Goal: Check status: Check status

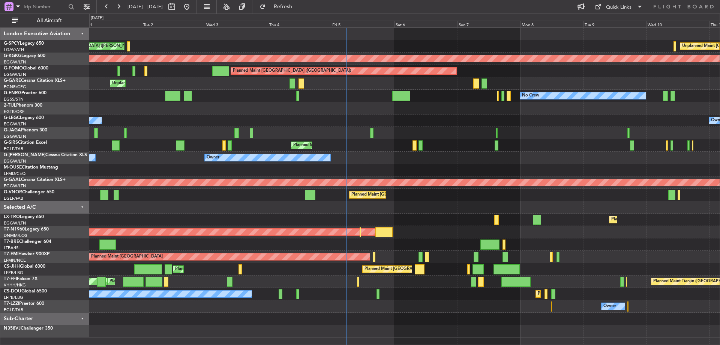
click at [393, 147] on div "Cleaning [GEOGRAPHIC_DATA] ([PERSON_NAME] Intl) Unplanned Maint [GEOGRAPHIC_DAT…" at bounding box center [404, 182] width 630 height 309
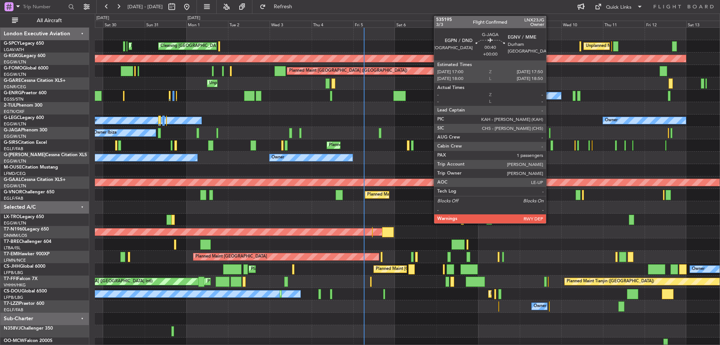
click at [549, 132] on div at bounding box center [550, 133] width 2 height 10
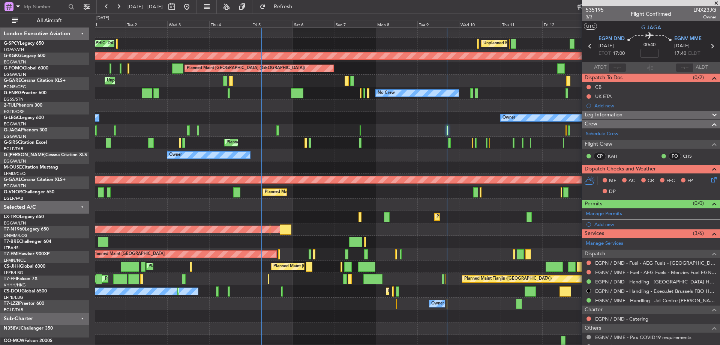
scroll to position [3, 0]
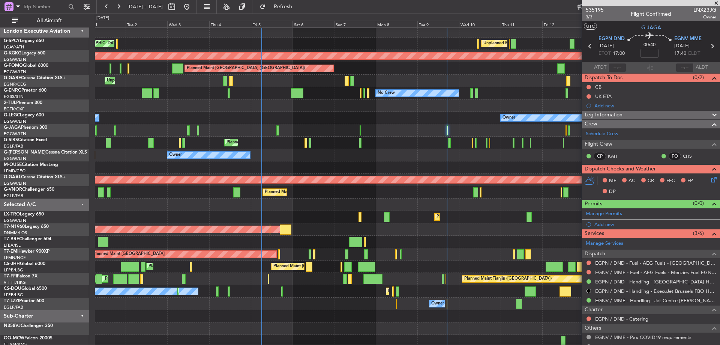
click at [429, 159] on div "Owner Owner" at bounding box center [407, 155] width 625 height 12
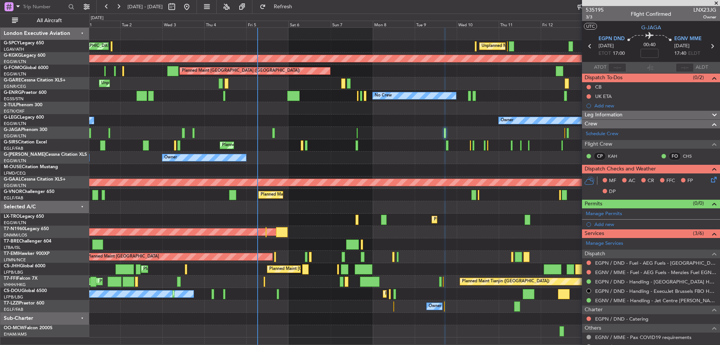
scroll to position [0, 0]
click at [594, 6] on div at bounding box center [651, 3] width 138 height 6
click at [591, 9] on span "535195" at bounding box center [595, 10] width 18 height 8
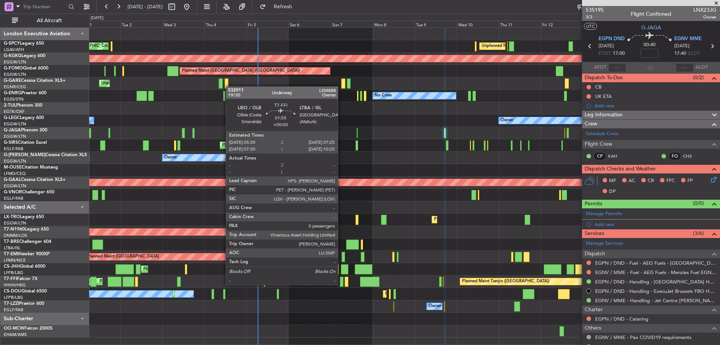
click at [341, 284] on div at bounding box center [341, 281] width 3 height 10
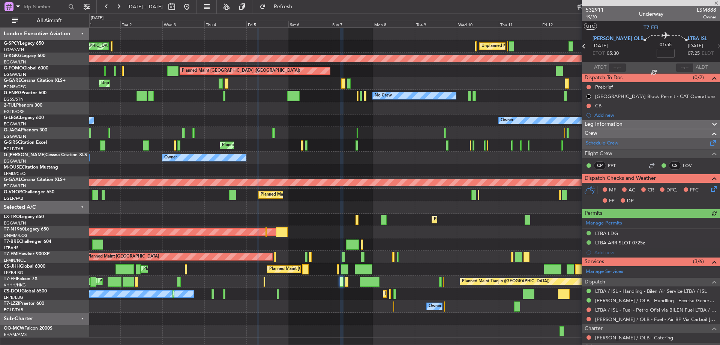
click at [622, 147] on div "Schedule Crew" at bounding box center [651, 143] width 138 height 11
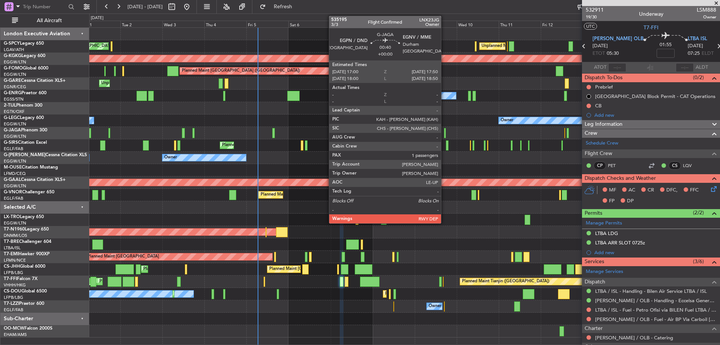
click at [444, 132] on div at bounding box center [445, 133] width 2 height 10
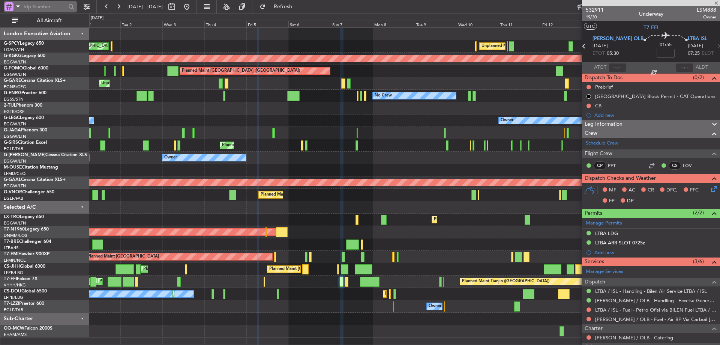
type input "1"
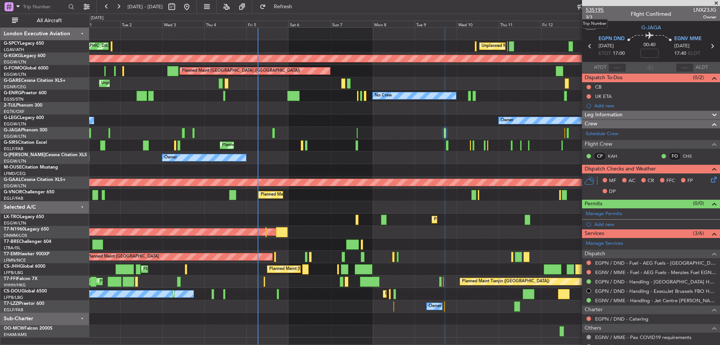
click at [593, 11] on span "535195" at bounding box center [595, 10] width 18 height 8
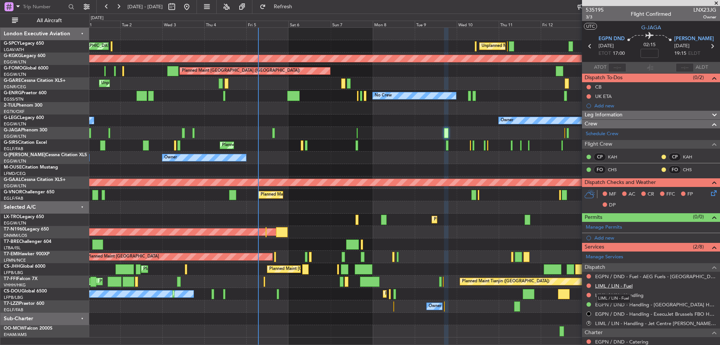
click at [617, 285] on link "LIML / LIN - Fuel" at bounding box center [614, 285] width 38 height 6
click at [626, 295] on link "LIML / LIN - Handling" at bounding box center [619, 295] width 48 height 6
click at [299, 5] on span "Refresh" at bounding box center [283, 6] width 32 height 5
click at [478, 132] on div "Owner Ibiza" at bounding box center [404, 133] width 630 height 12
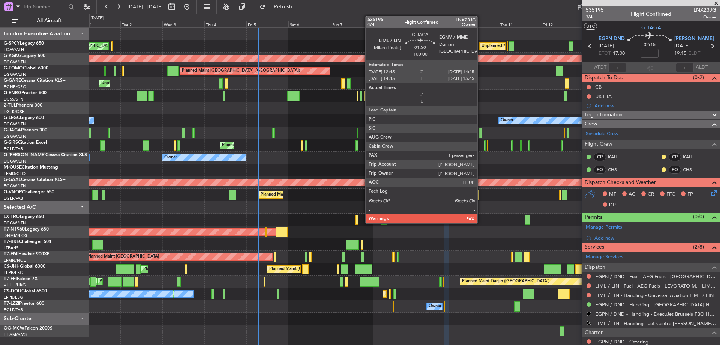
click at [481, 133] on div at bounding box center [481, 133] width 4 height 10
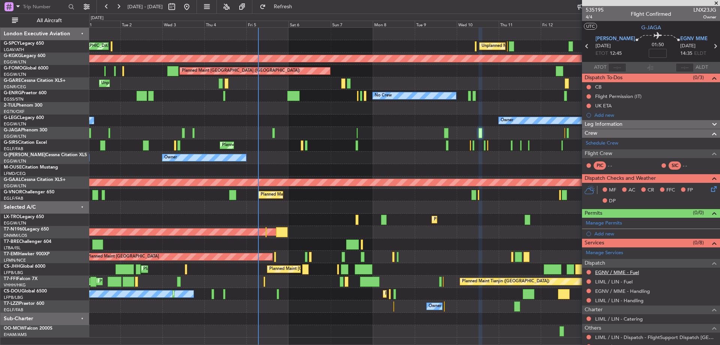
click at [632, 273] on link "EGNV / MME - Fuel" at bounding box center [617, 272] width 44 height 6
click at [627, 280] on link "LIML / LIN - Fuel" at bounding box center [614, 281] width 38 height 6
click at [647, 292] on link "EGNV / MME - Handling" at bounding box center [622, 291] width 55 height 6
click at [638, 300] on link "LIML / LIN - Handling" at bounding box center [619, 300] width 48 height 6
click at [299, 9] on span "Refresh" at bounding box center [283, 6] width 32 height 5
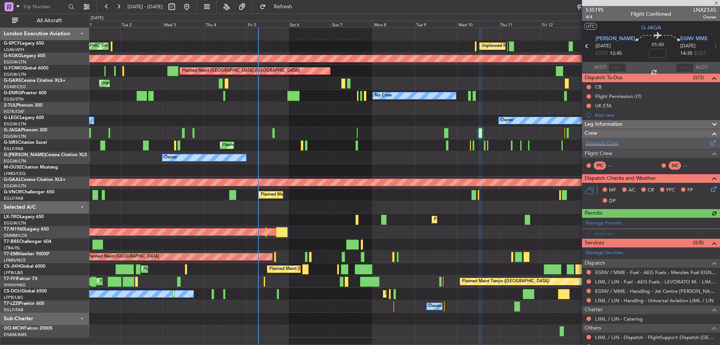
click at [620, 142] on div "Schedule Crew" at bounding box center [651, 143] width 138 height 11
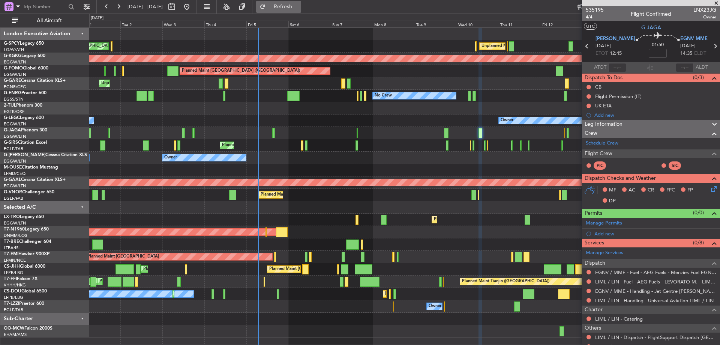
click at [299, 8] on span "Refresh" at bounding box center [283, 6] width 32 height 5
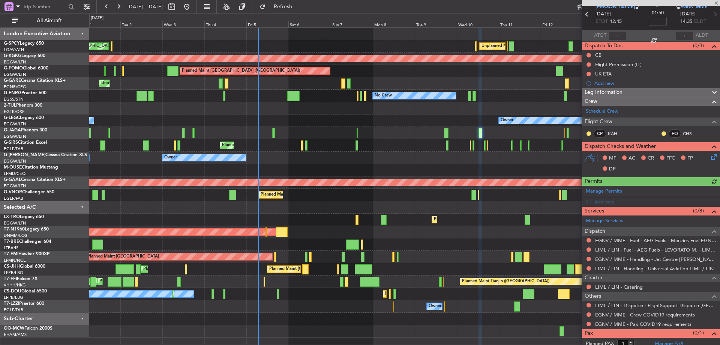
scroll to position [46, 0]
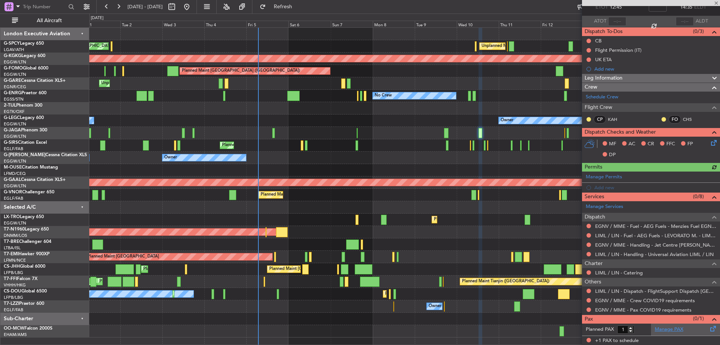
click at [669, 330] on link "Manage PAX" at bounding box center [669, 330] width 29 height 8
click at [294, 12] on button "Refresh" at bounding box center [278, 7] width 45 height 12
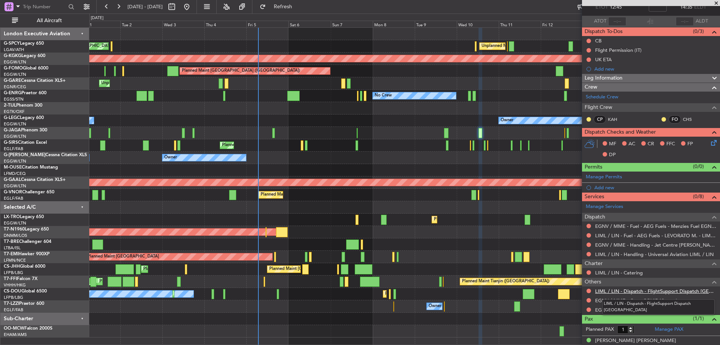
click at [687, 288] on link "LIML / LIN - Dispatch - FlightSupport Dispatch [GEOGRAPHIC_DATA]" at bounding box center [655, 291] width 121 height 6
click at [301, 10] on button "Refresh" at bounding box center [278, 7] width 45 height 12
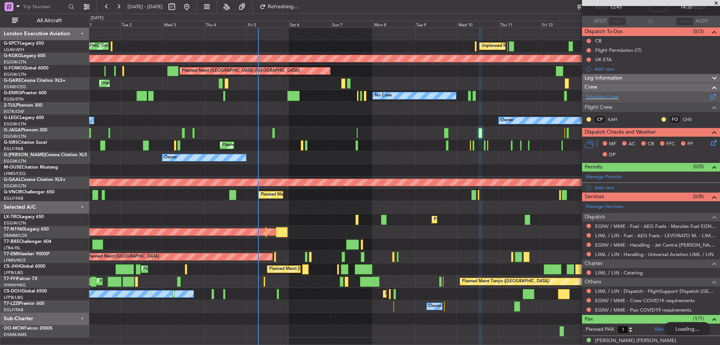
scroll to position [0, 0]
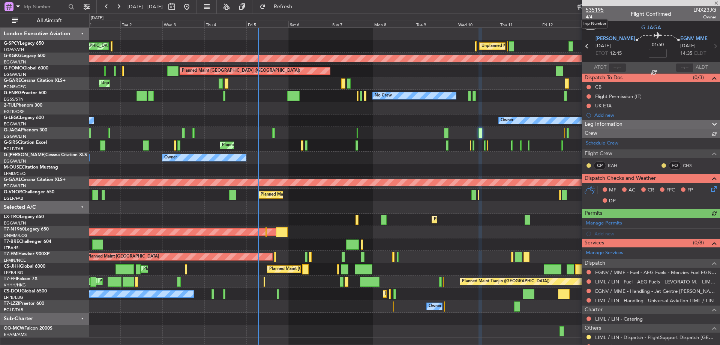
click at [601, 11] on span "535195" at bounding box center [595, 10] width 18 height 8
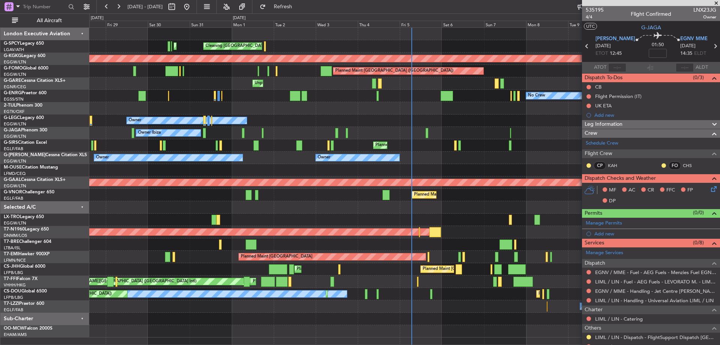
click at [649, 330] on body "[DATE] - [DATE] Refresh Quick Links All Aircraft Cleaning [GEOGRAPHIC_DATA] ([P…" at bounding box center [360, 172] width 720 height 345
